Goal: Transaction & Acquisition: Purchase product/service

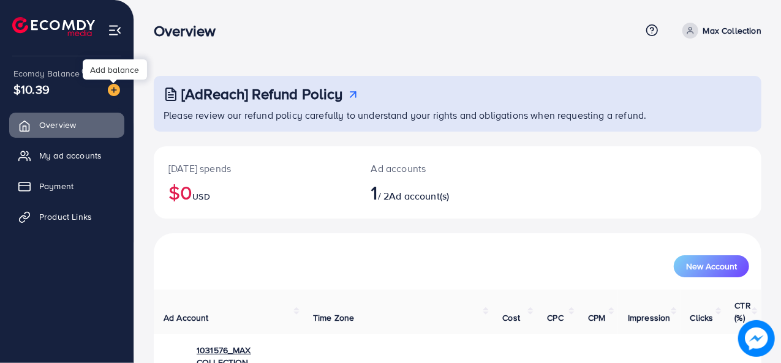
click at [114, 94] on img at bounding box center [114, 90] width 12 height 12
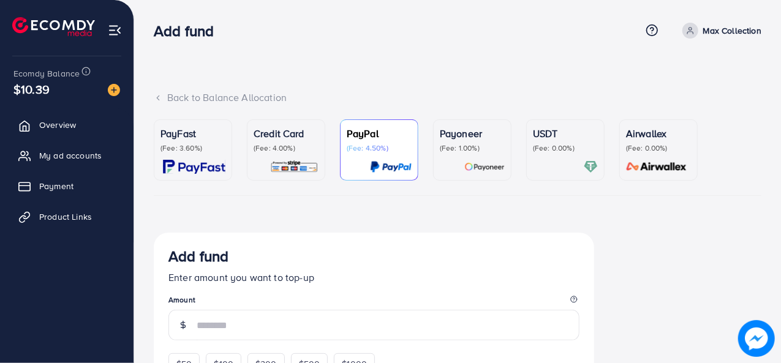
click at [162, 146] on p "(Fee: 3.60%)" at bounding box center [192, 148] width 65 height 10
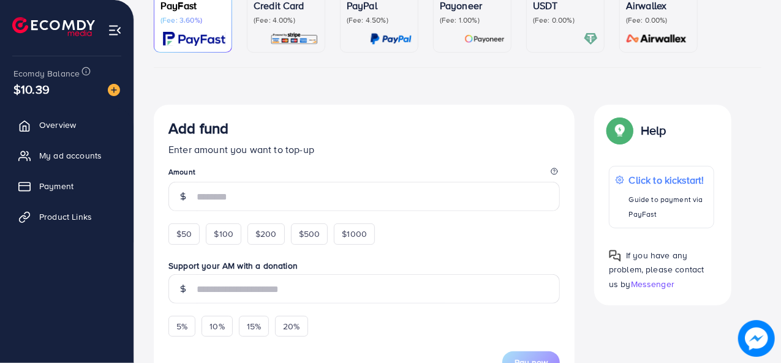
scroll to position [129, 0]
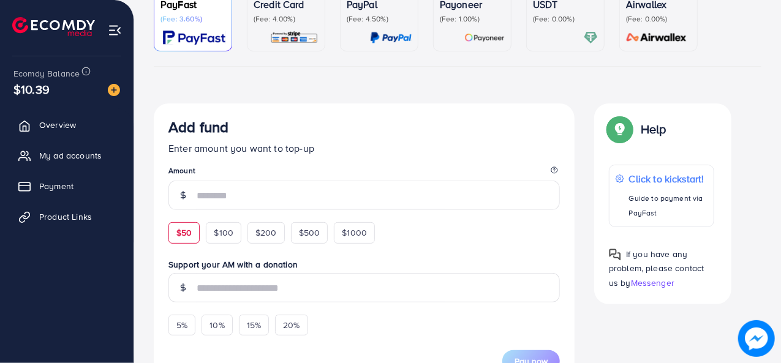
click at [179, 230] on span "$50" at bounding box center [183, 233] width 15 height 12
type input "**"
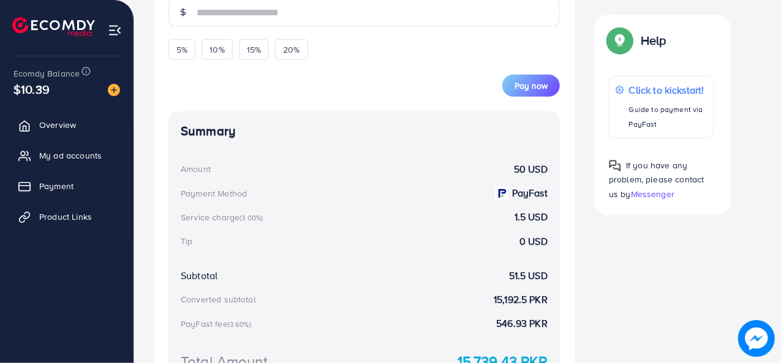
scroll to position [422, 0]
click at [183, 58] on div "5%" at bounding box center [181, 50] width 27 height 21
click at [231, 51] on div "10%" at bounding box center [216, 50] width 31 height 21
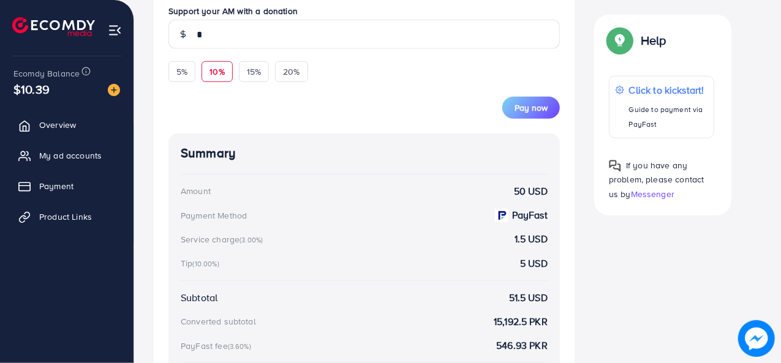
scroll to position [398, 0]
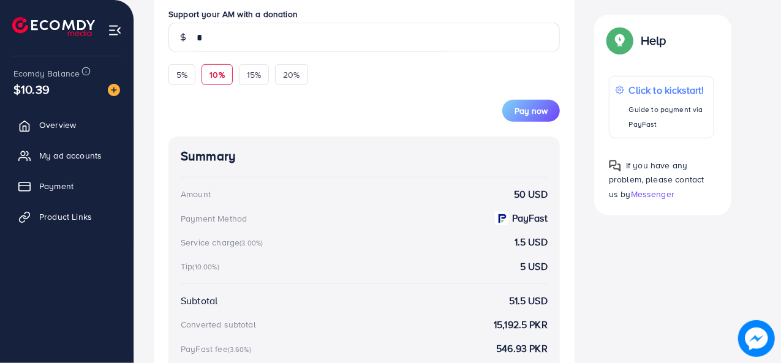
click at [220, 67] on div "10%" at bounding box center [216, 74] width 31 height 21
click at [217, 71] on span "10%" at bounding box center [216, 75] width 15 height 12
click at [190, 69] on div "5%" at bounding box center [181, 74] width 27 height 21
click at [292, 77] on span "20%" at bounding box center [291, 75] width 17 height 12
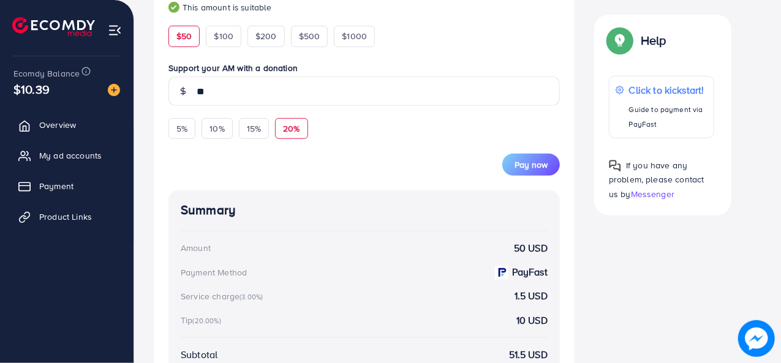
scroll to position [343, 0]
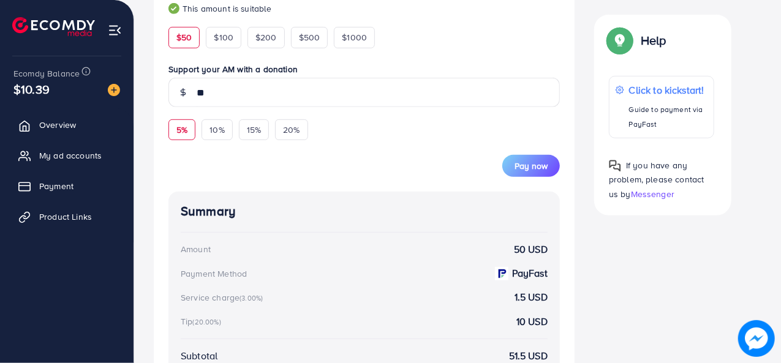
click at [195, 129] on div "5%" at bounding box center [181, 129] width 27 height 21
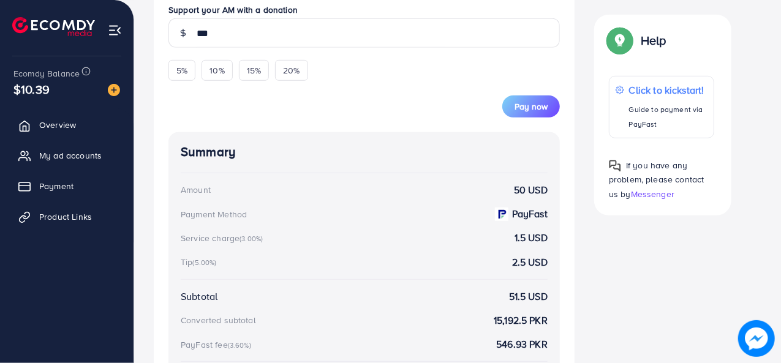
scroll to position [400, 0]
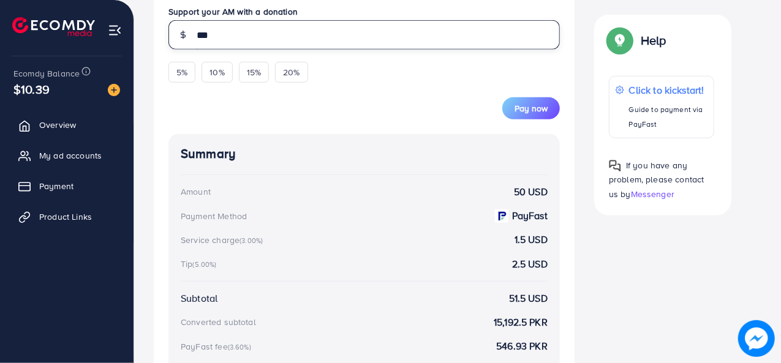
click at [210, 36] on input "***" at bounding box center [378, 34] width 363 height 29
type input "*"
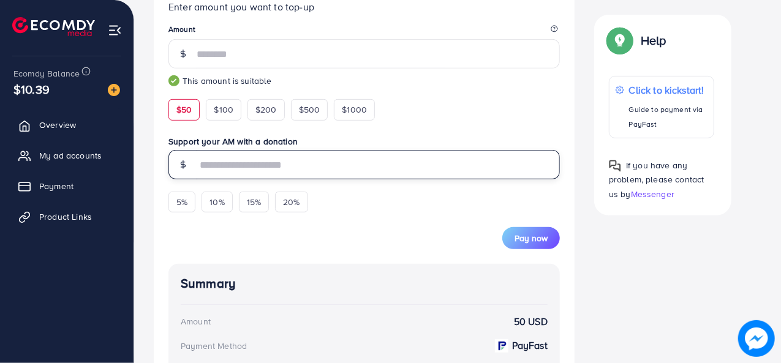
scroll to position [531, 0]
